Goal: Task Accomplishment & Management: Manage account settings

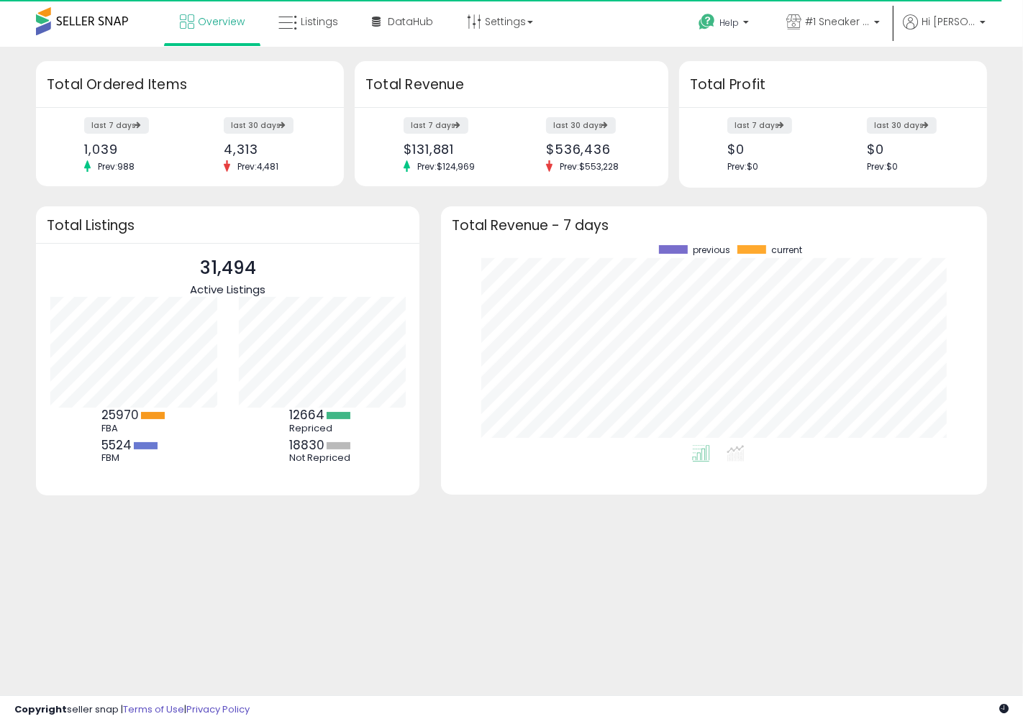
scroll to position [199, 517]
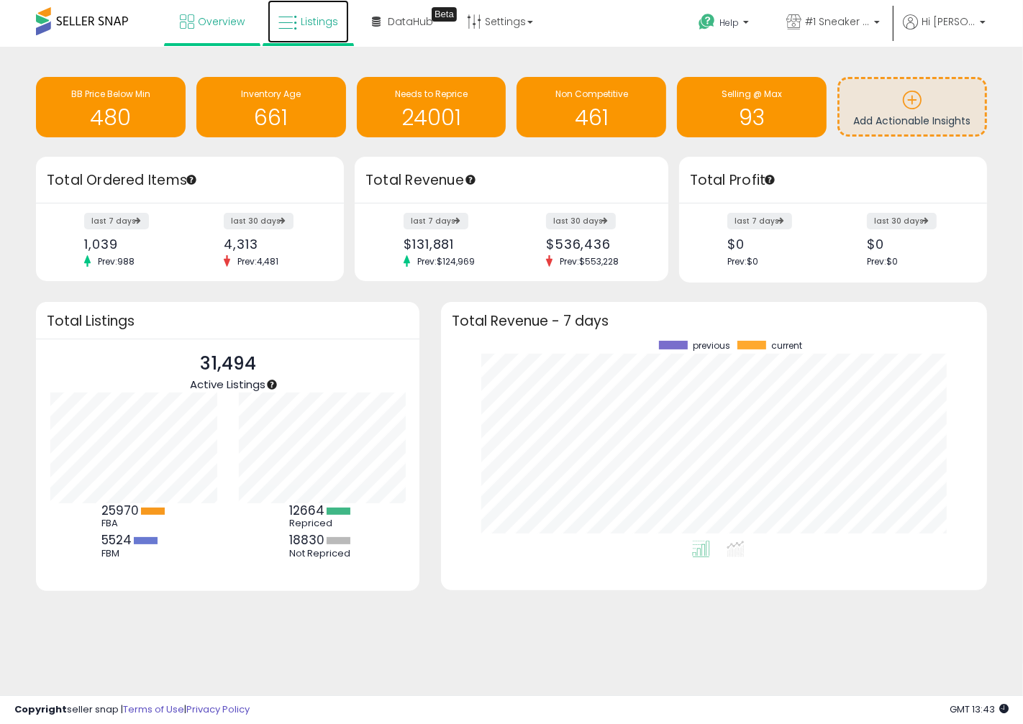
click at [319, 27] on span "Listings" at bounding box center [319, 21] width 37 height 14
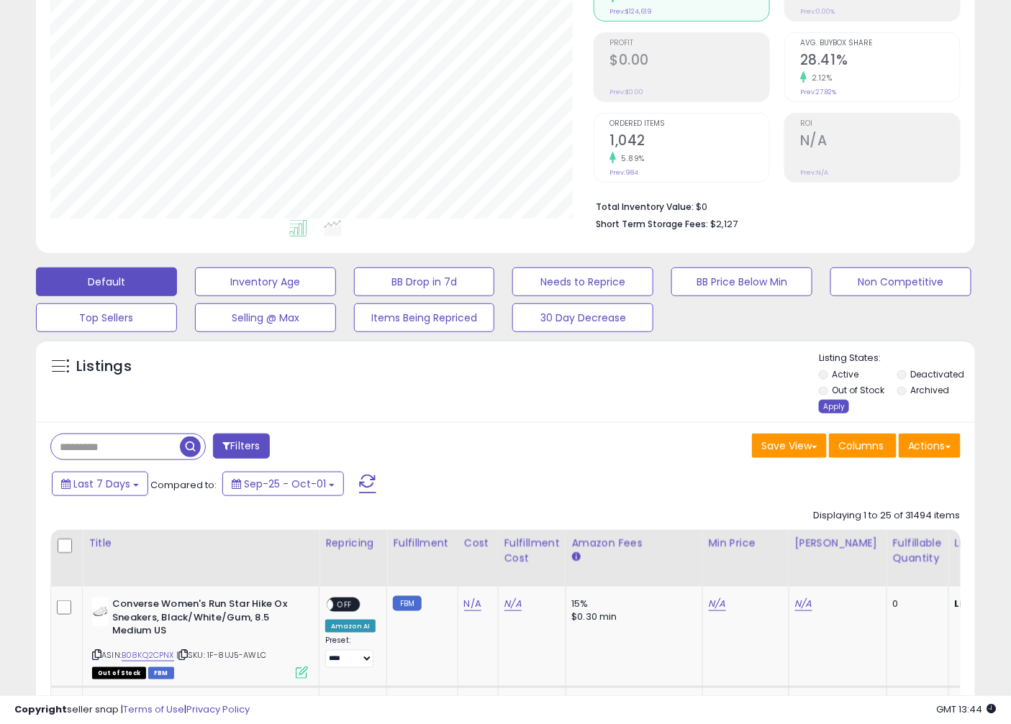
scroll to position [295, 543]
click at [829, 406] on div "Apply" at bounding box center [834, 407] width 30 height 14
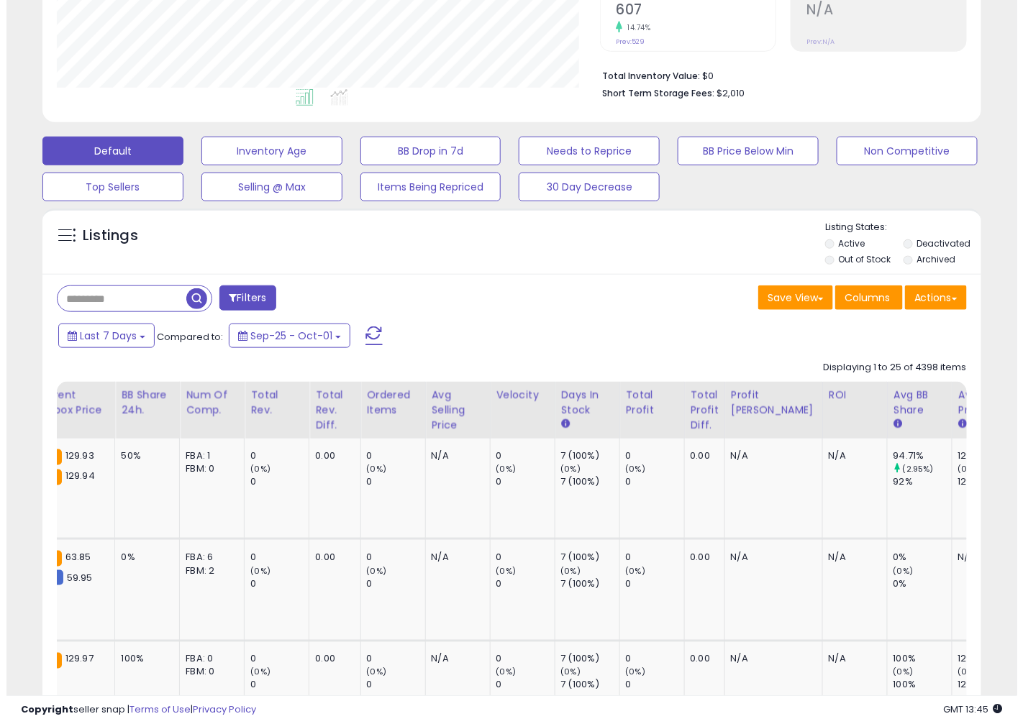
scroll to position [373, 0]
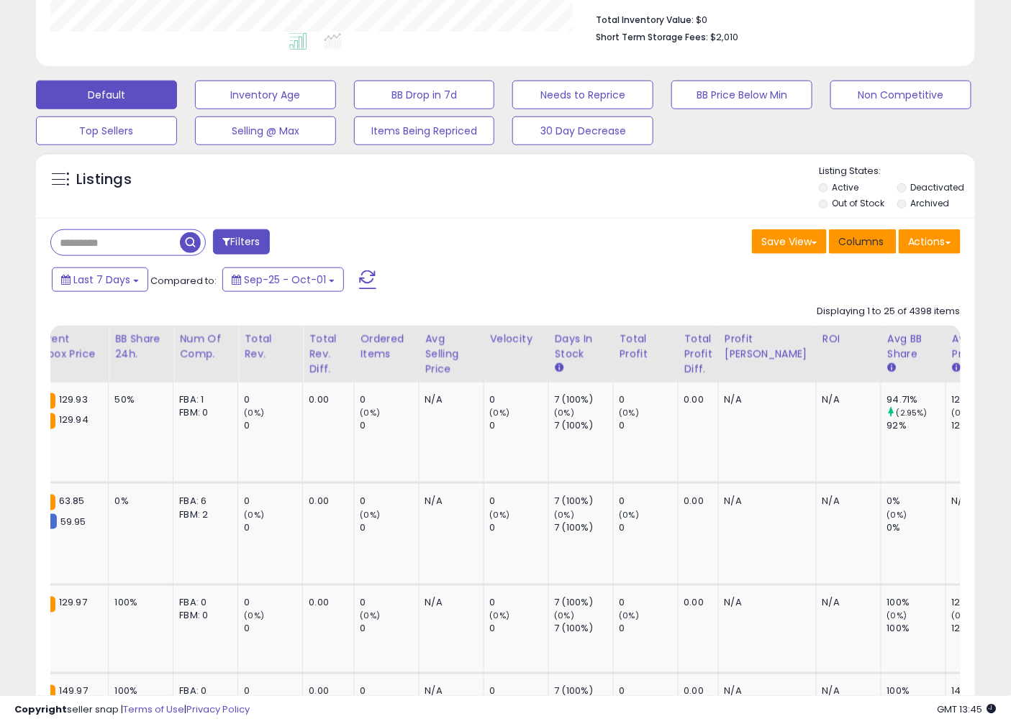
click at [854, 245] on span "Columns" at bounding box center [860, 242] width 45 height 14
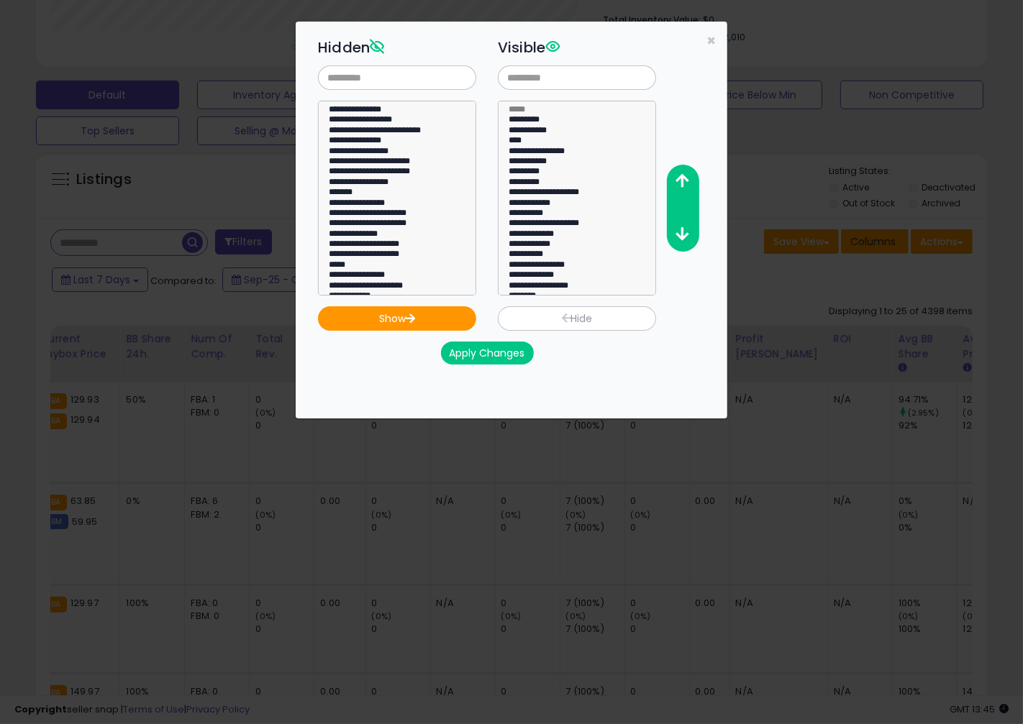
scroll to position [0, 1097]
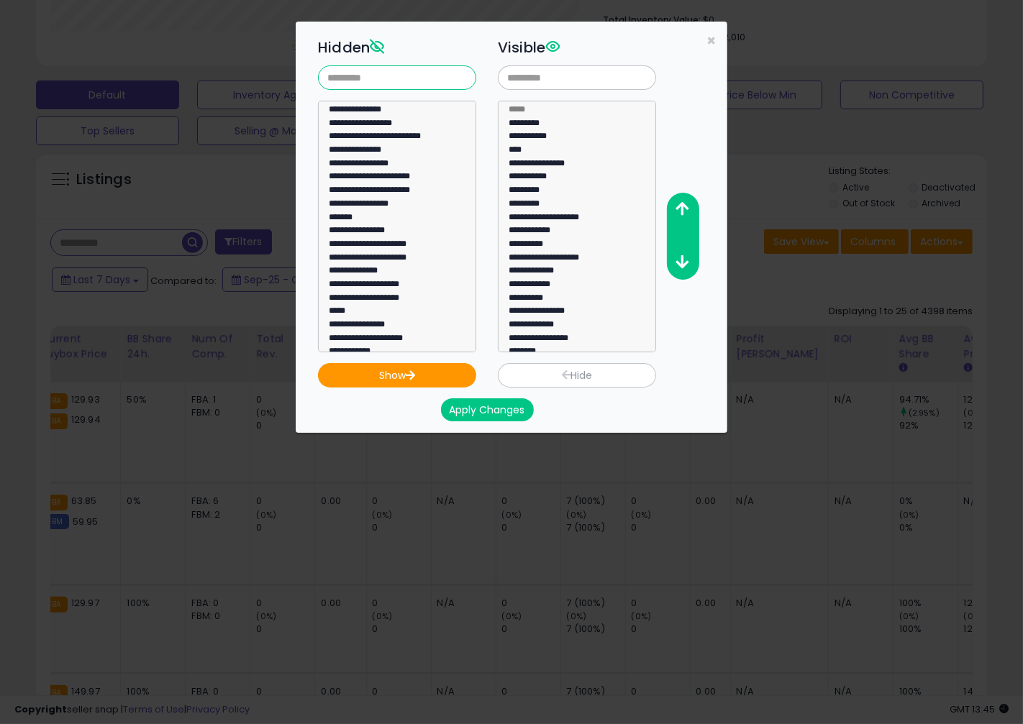
click at [422, 75] on input "text" at bounding box center [397, 77] width 158 height 24
type input "****"
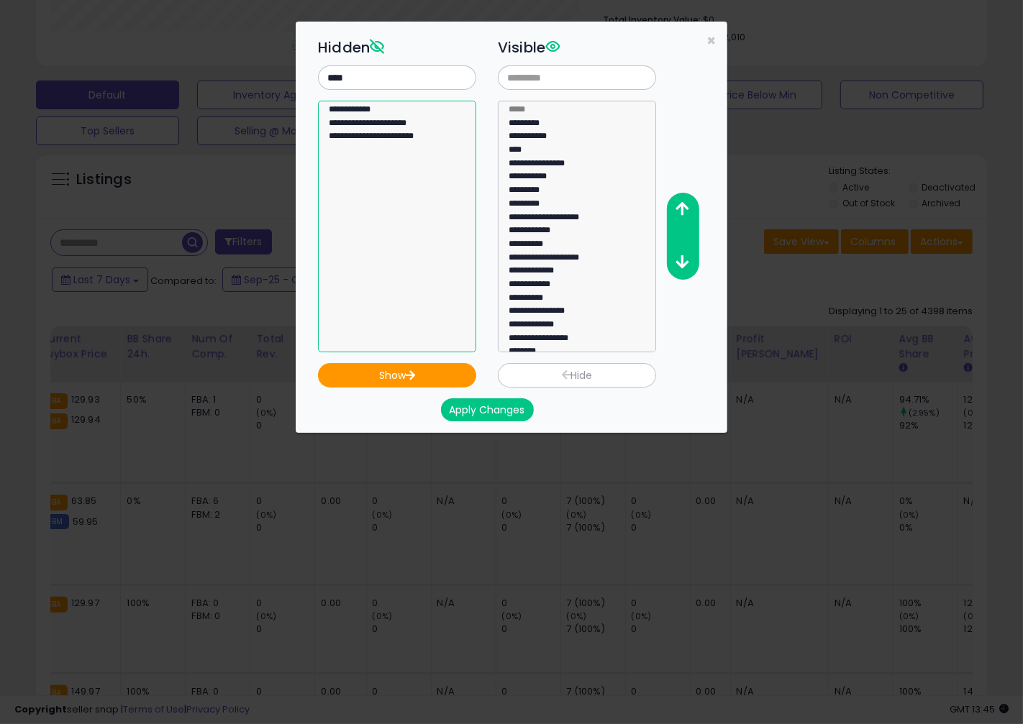
select select "**********"
click at [371, 112] on option "**********" at bounding box center [390, 112] width 127 height 14
select select
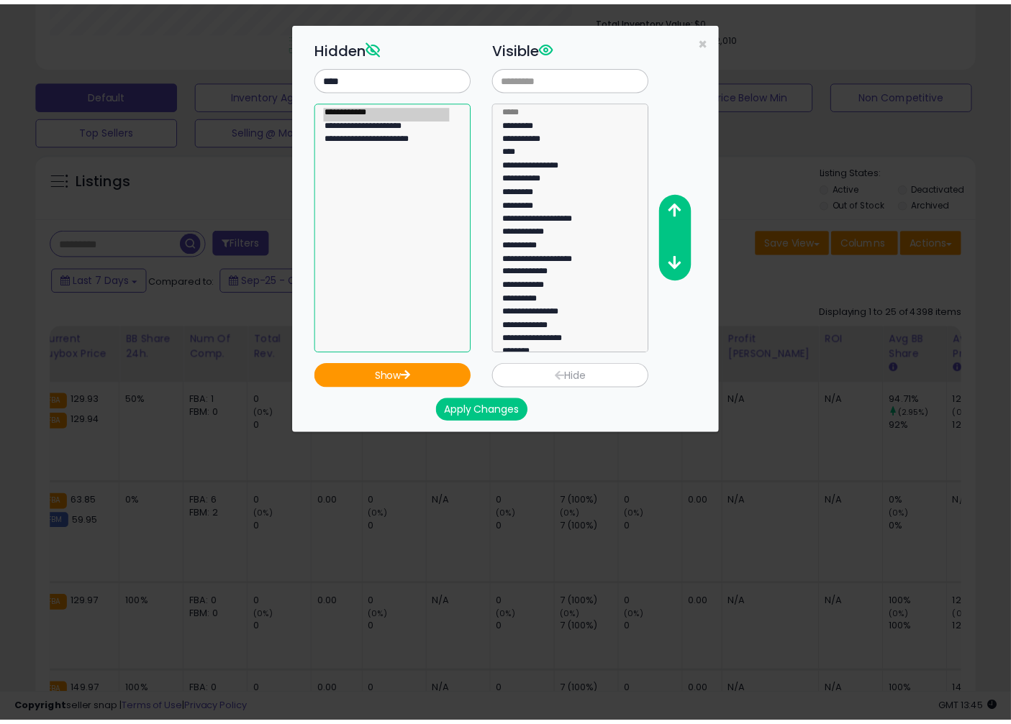
scroll to position [118, 0]
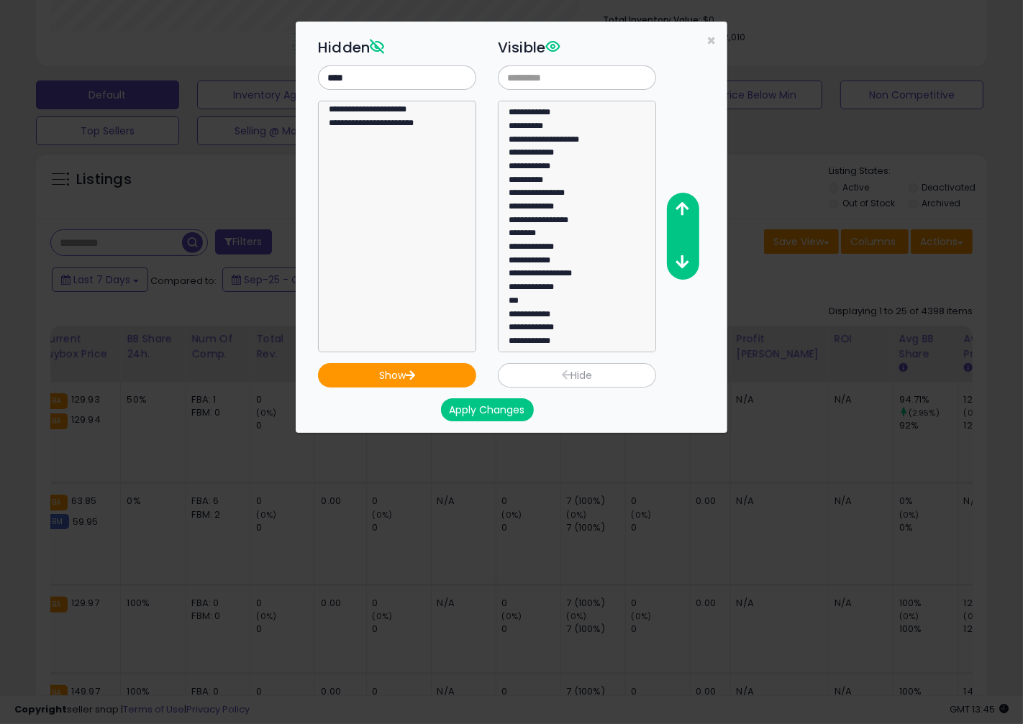
click at [493, 408] on button "Apply Changes" at bounding box center [487, 410] width 93 height 23
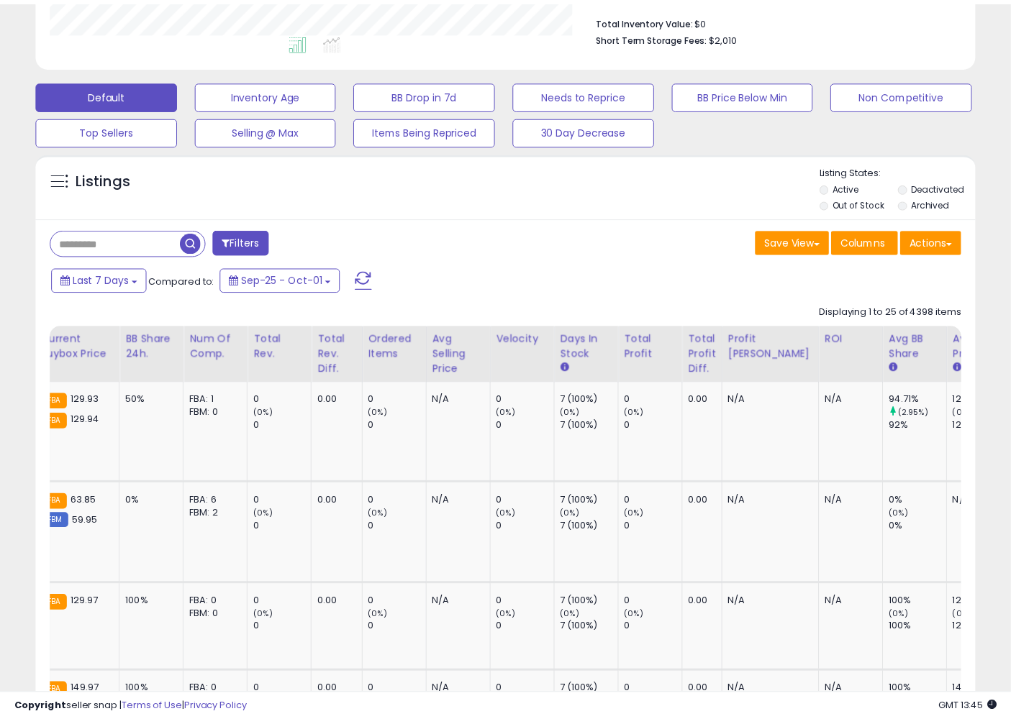
scroll to position [719097, 718848]
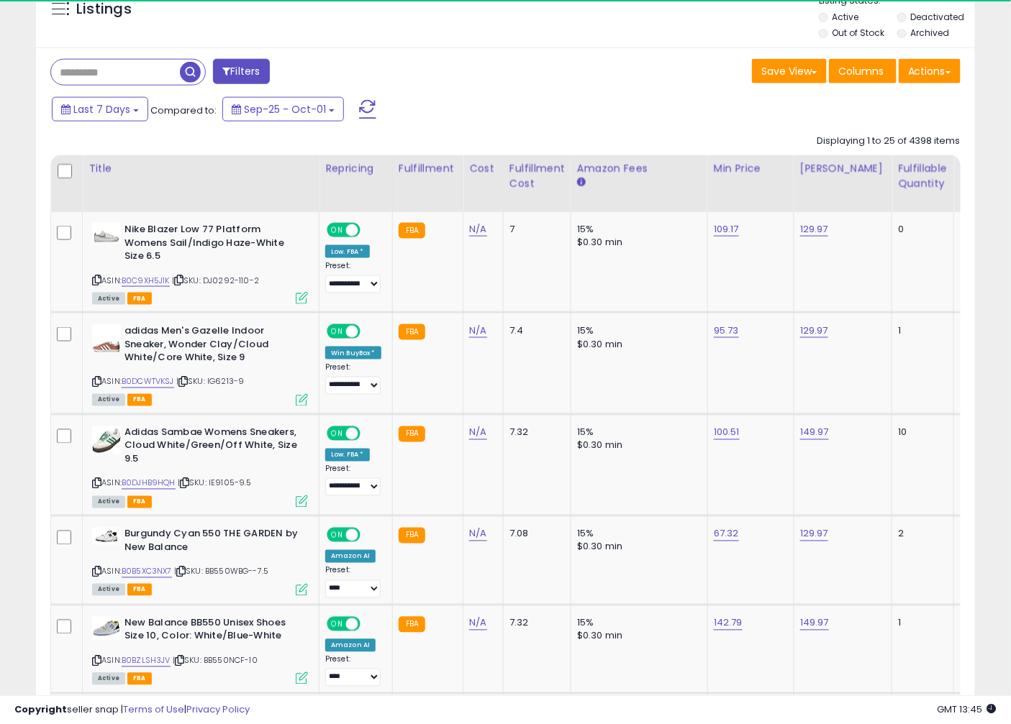
scroll to position [0, 1183]
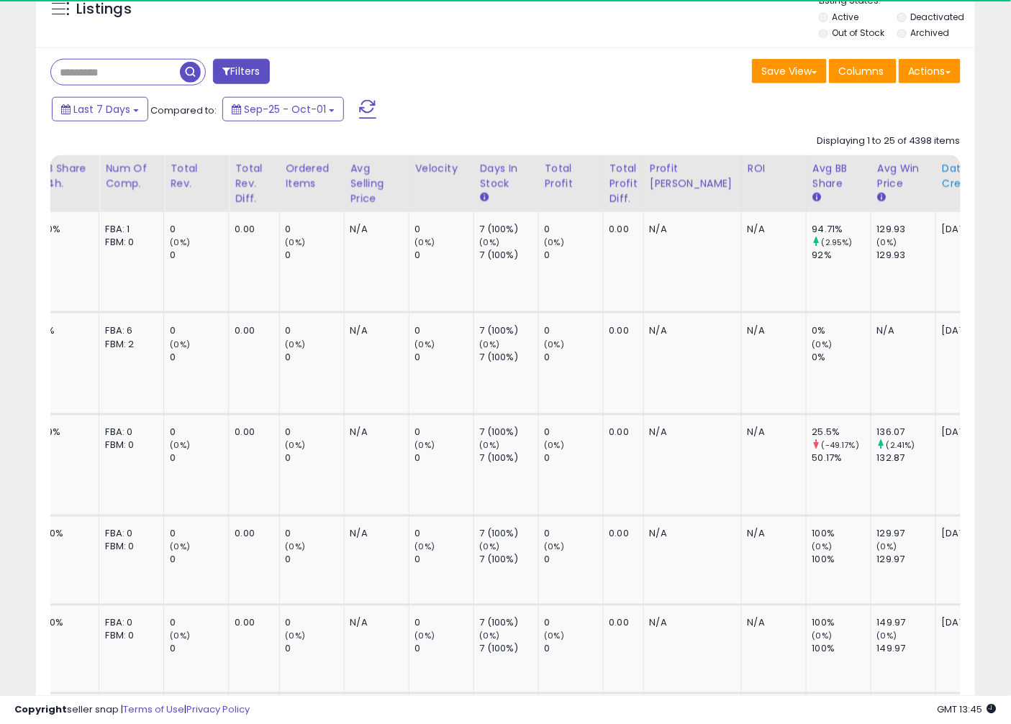
click at [942, 187] on div "Date Created" at bounding box center [973, 176] width 63 height 30
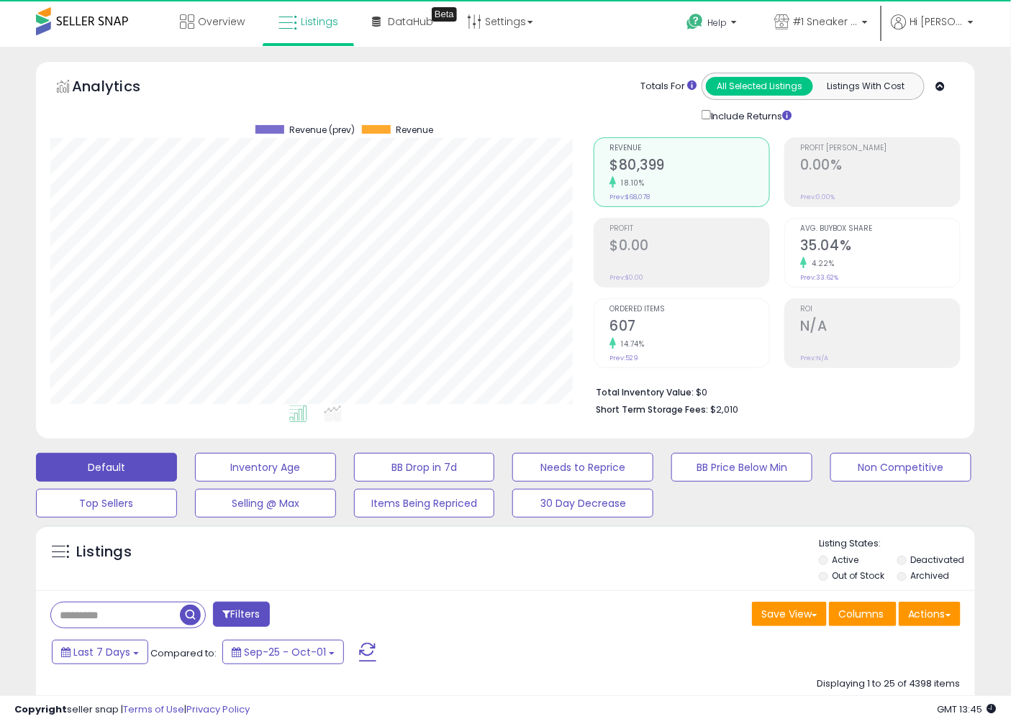
scroll to position [169, 0]
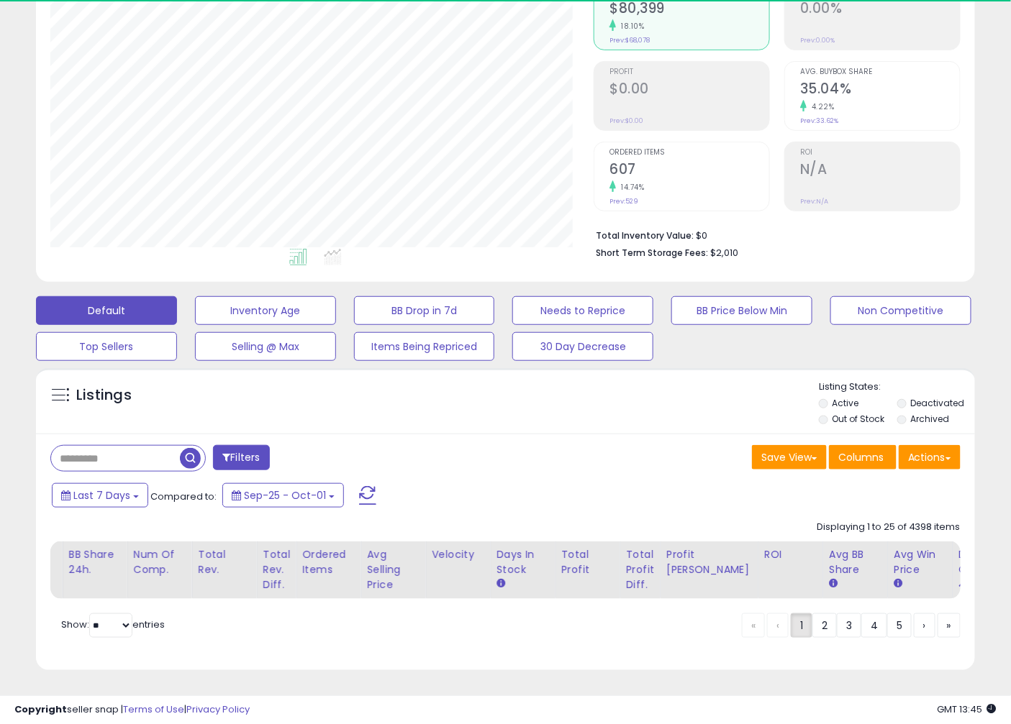
click at [917, 521] on div "Displaying 1 to 25 of 4398 items" at bounding box center [889, 528] width 144 height 14
click at [926, 521] on div "Displaying 1 to 25 of 4398 items" at bounding box center [889, 528] width 144 height 14
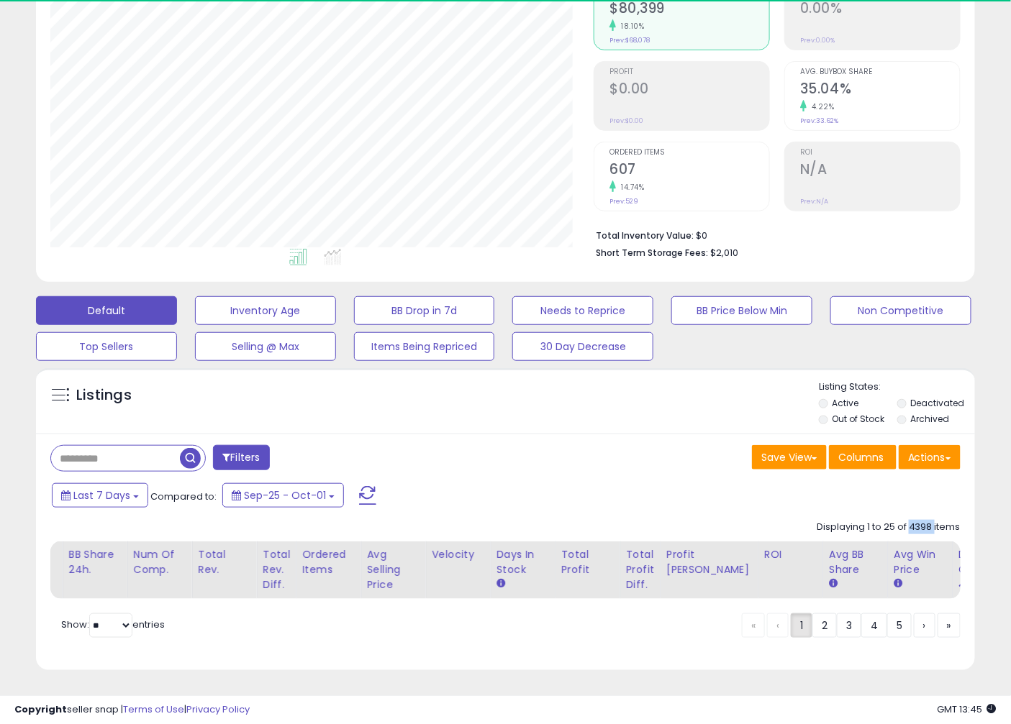
click at [922, 521] on div "Displaying 1 to 25 of 4398 items" at bounding box center [889, 528] width 144 height 14
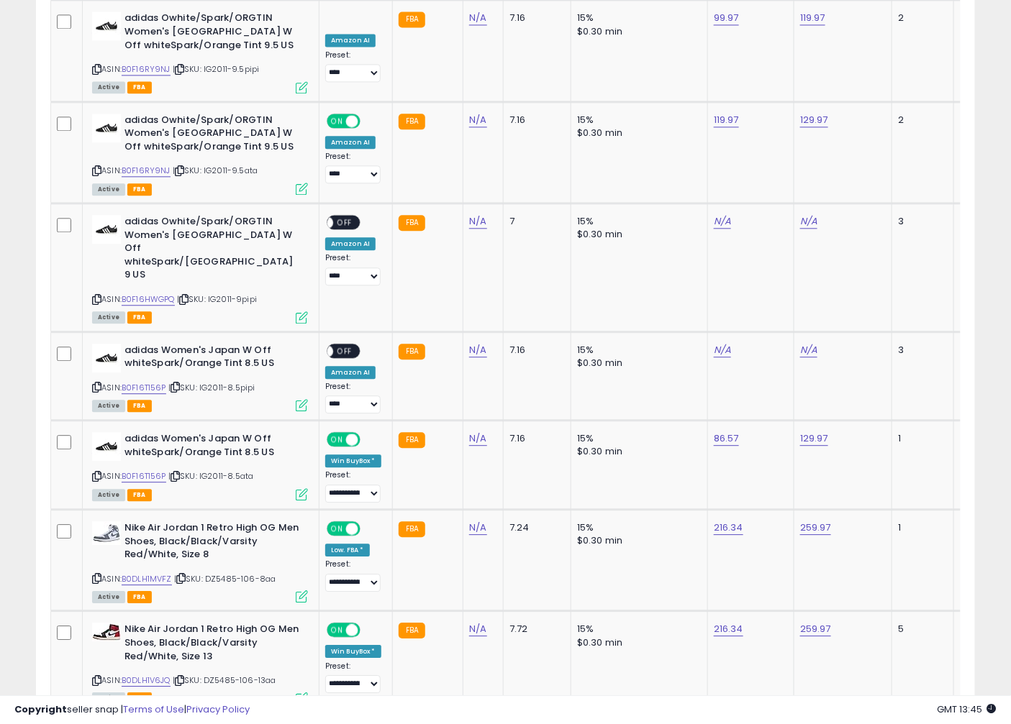
scroll to position [915, 0]
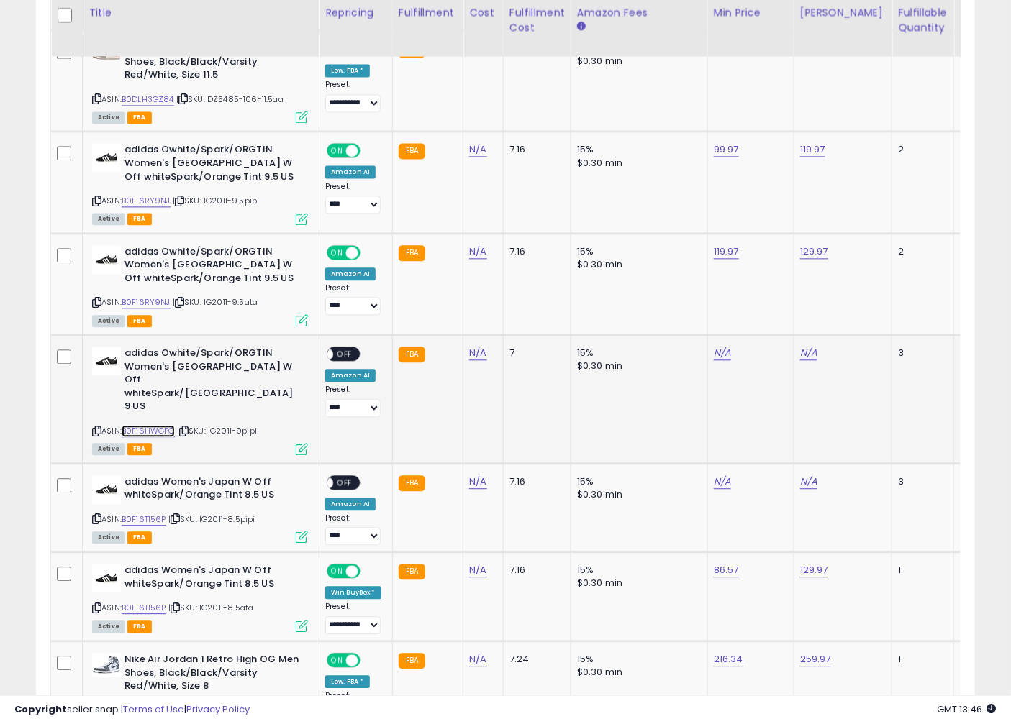
click at [146, 425] on link "B0F16HWGPQ" at bounding box center [148, 431] width 53 height 12
click at [188, 427] on icon at bounding box center [183, 431] width 9 height 8
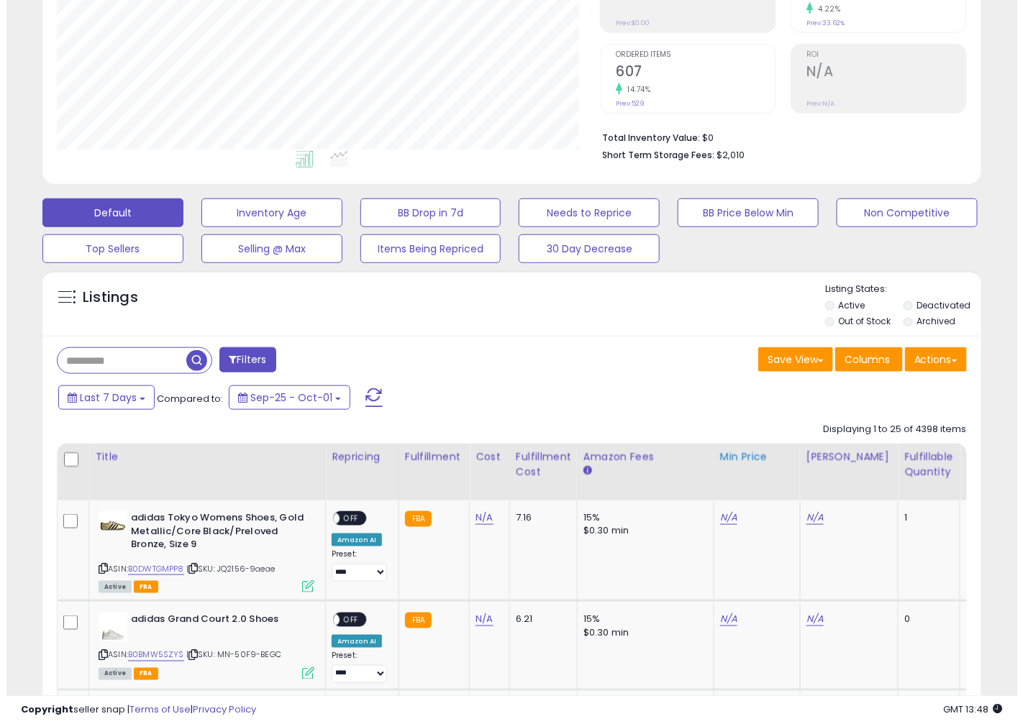
scroll to position [24, 0]
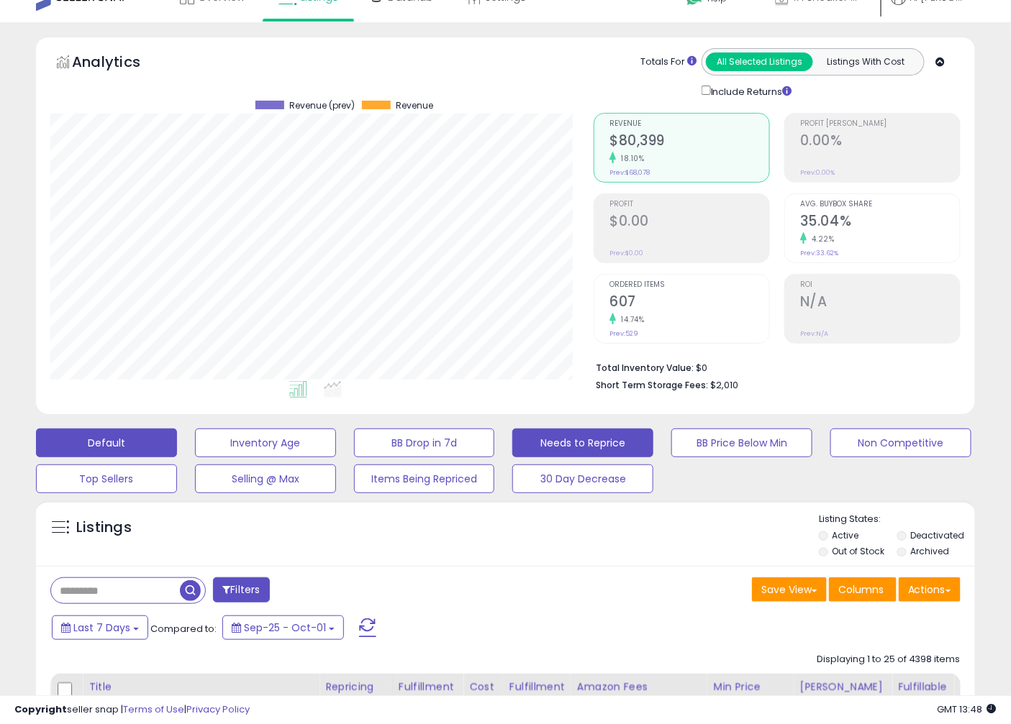
click at [562, 449] on button "Needs to Reprice" at bounding box center [582, 443] width 141 height 29
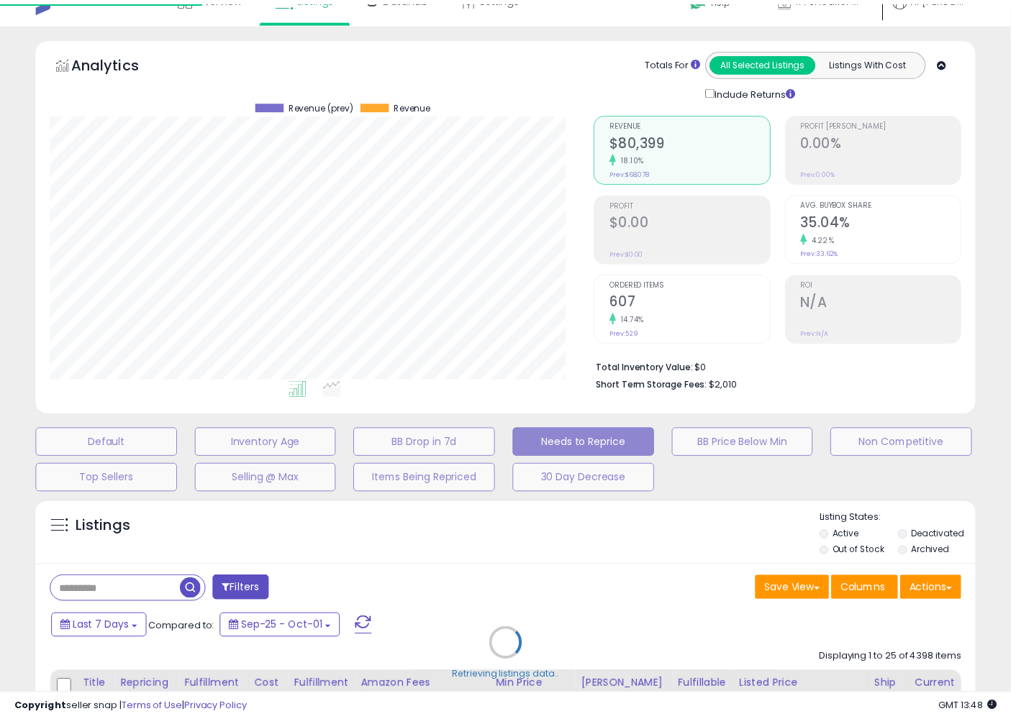
scroll to position [295, 550]
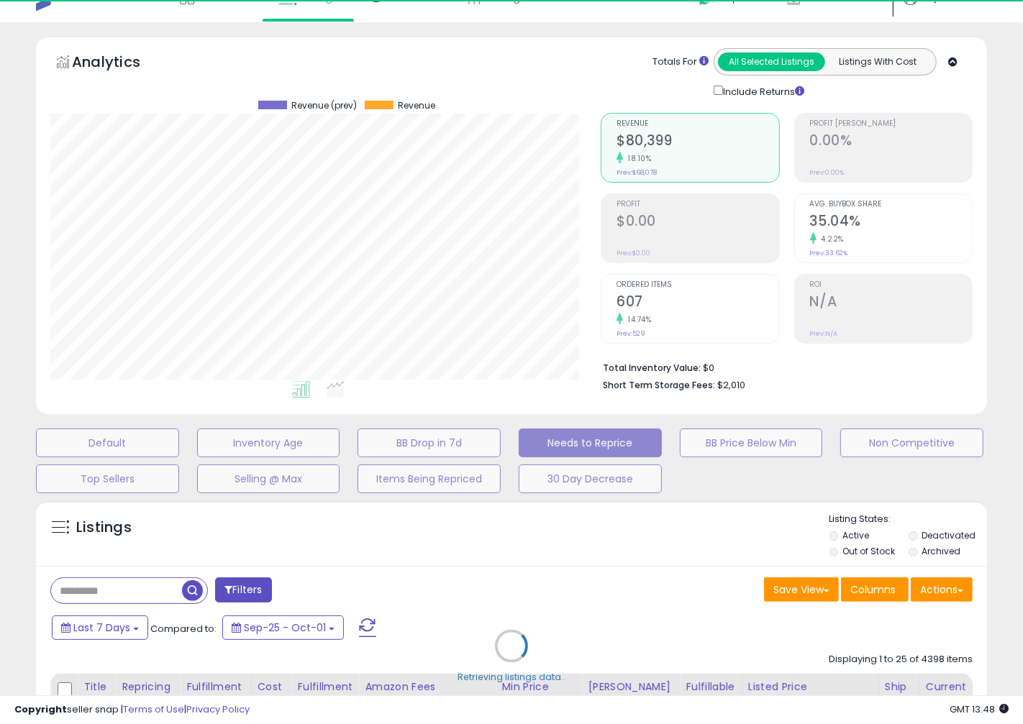
select select "**"
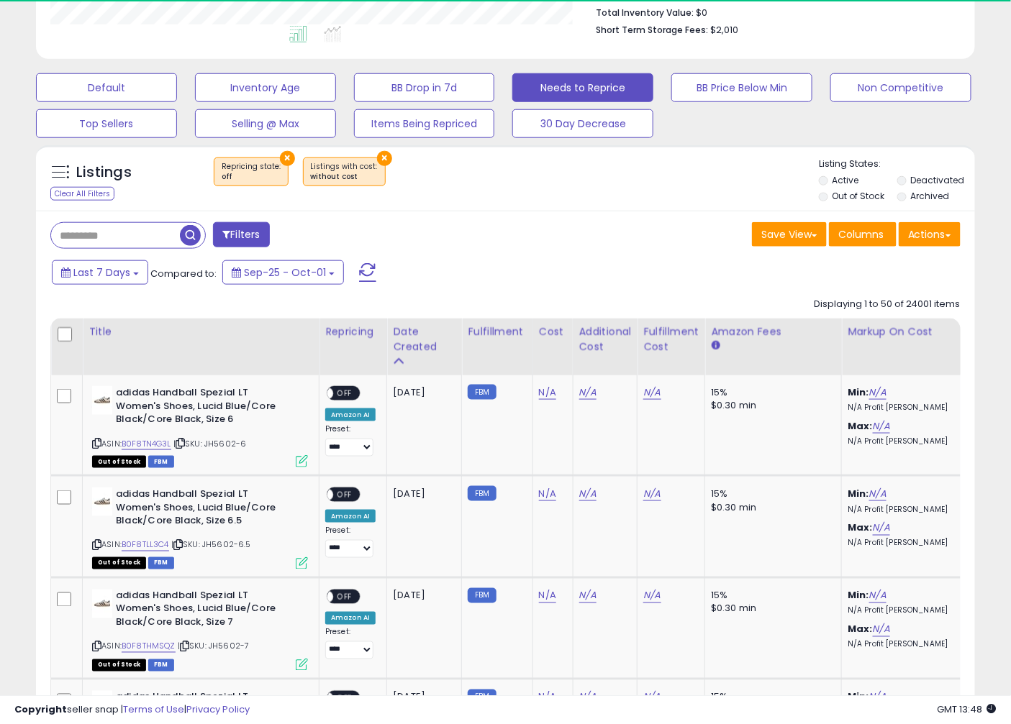
scroll to position [398, 0]
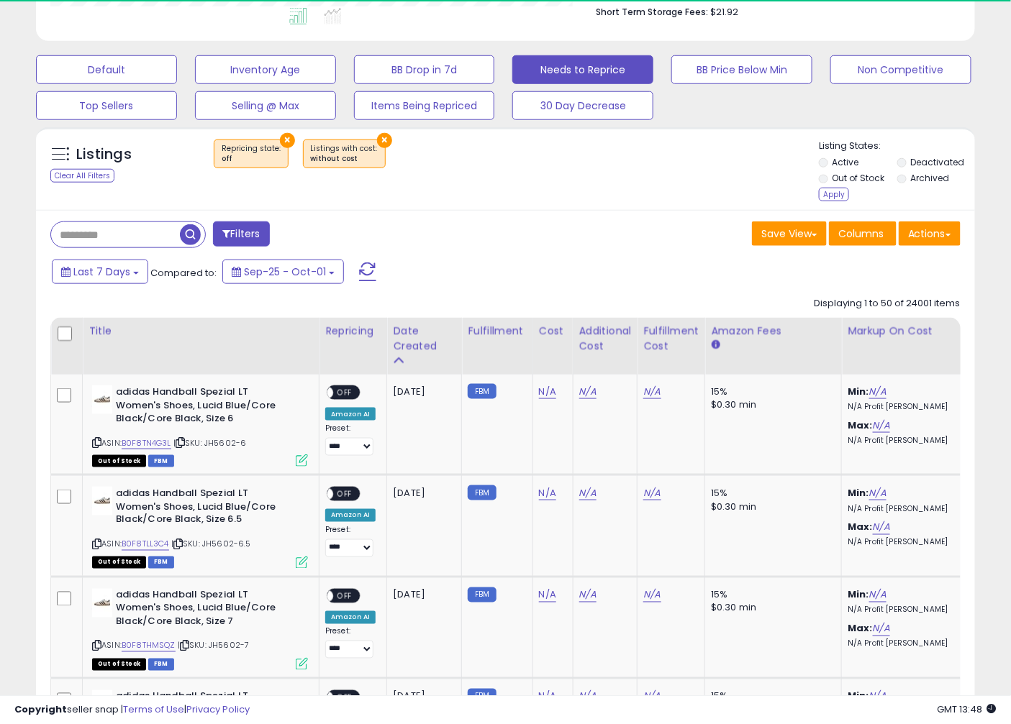
click at [896, 163] on ul "Active Deactivated Out of Stock Archived" at bounding box center [897, 172] width 156 height 32
click at [904, 174] on li "Archived" at bounding box center [935, 180] width 76 height 16
click at [907, 181] on li "Archived" at bounding box center [935, 180] width 76 height 16
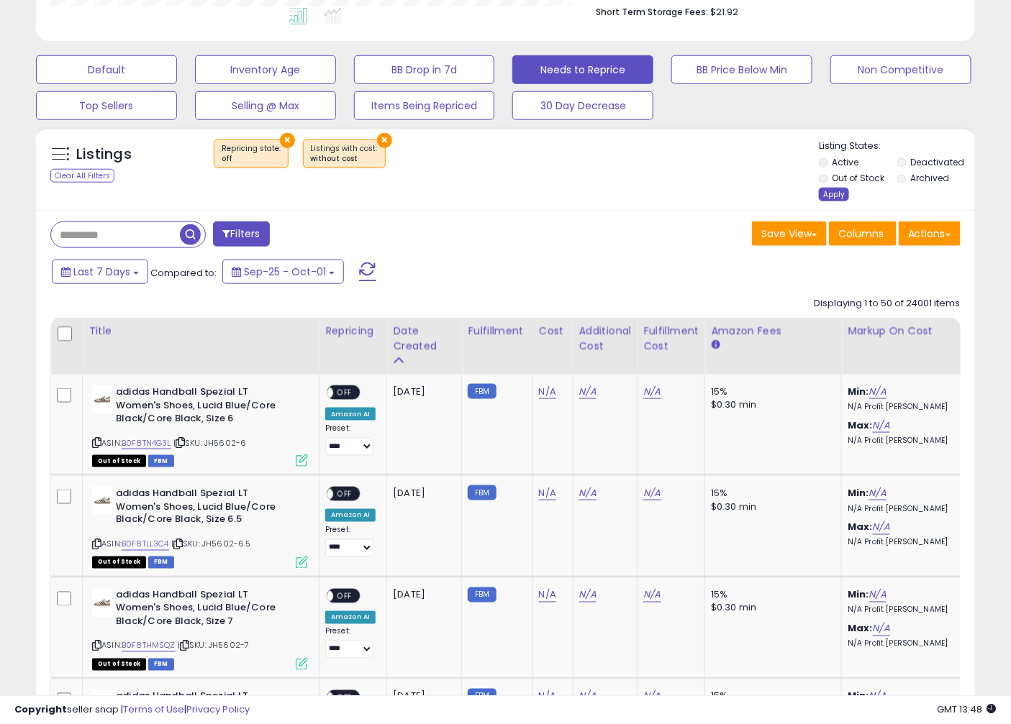
click at [834, 191] on div "Apply" at bounding box center [834, 195] width 30 height 14
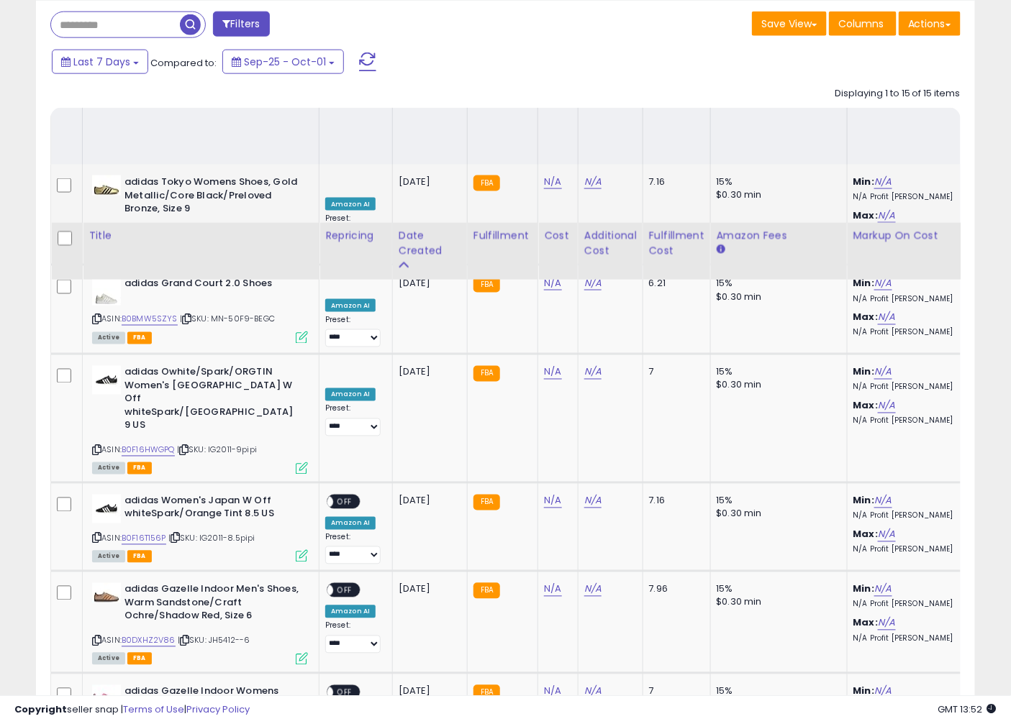
scroll to position [529, 0]
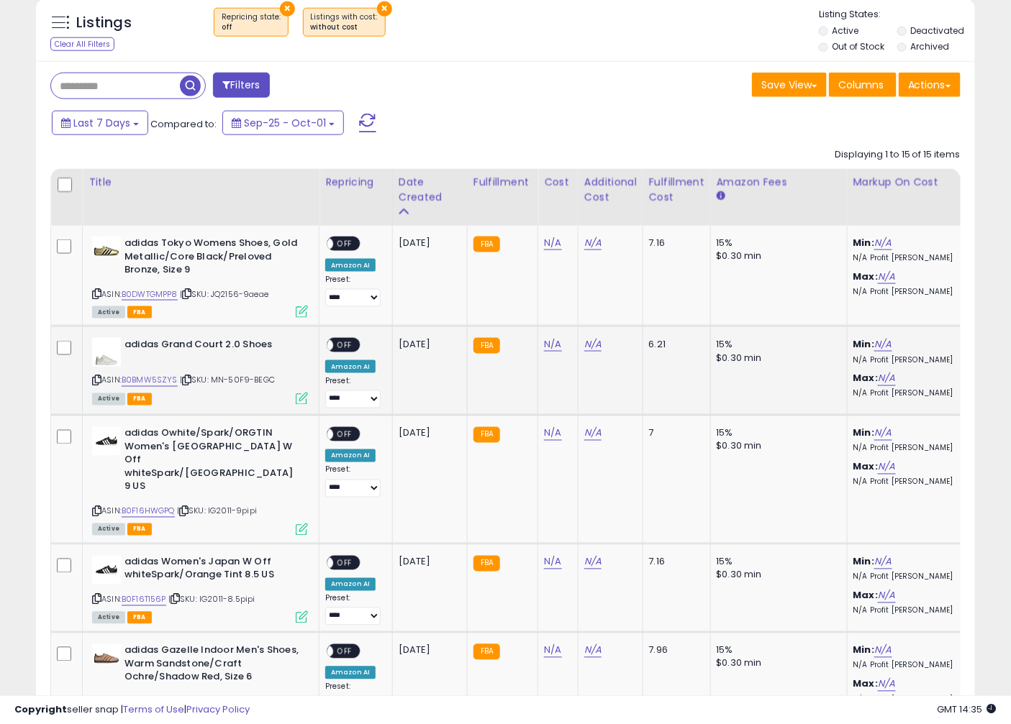
click at [508, 382] on td "FBA" at bounding box center [502, 371] width 71 height 89
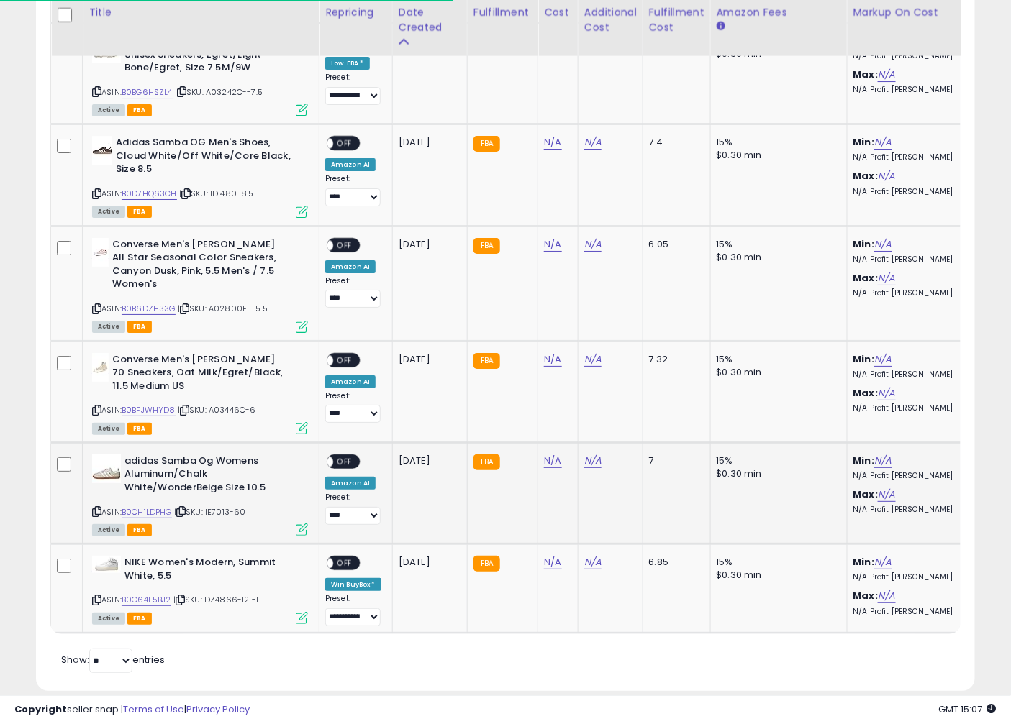
scroll to position [513, 0]
